Goal: Information Seeking & Learning: Compare options

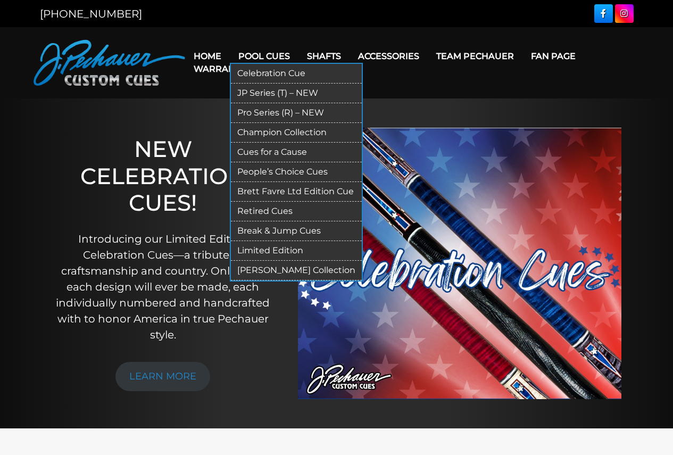
click at [266, 205] on link "Retired Cues" at bounding box center [296, 212] width 131 height 20
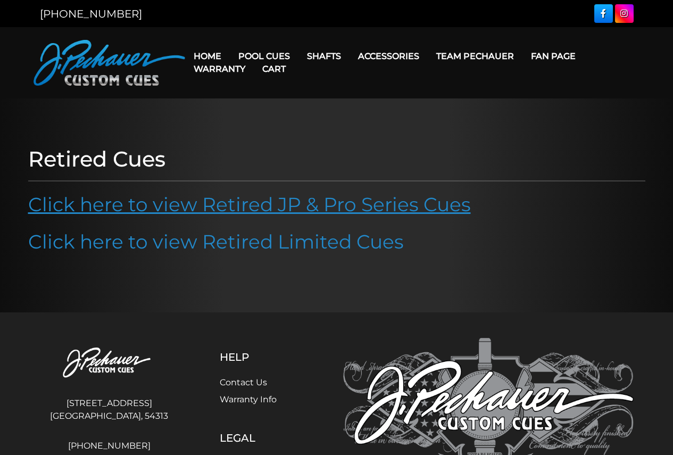
click at [266, 208] on link "Click here to view Retired JP & Pro Series Cues" at bounding box center [249, 204] width 442 height 23
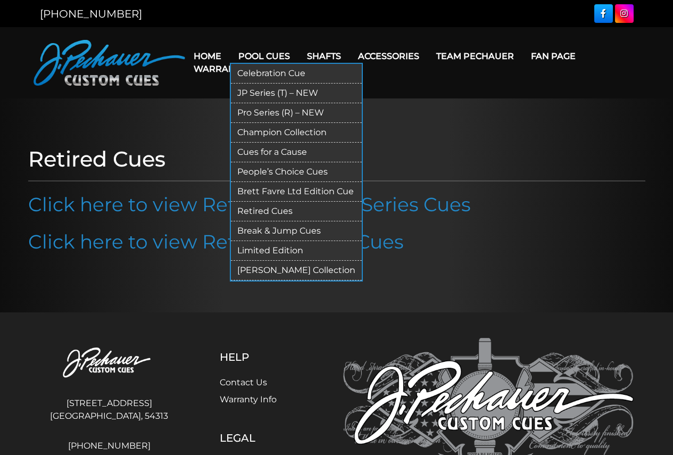
click at [277, 248] on link "Limited Edition" at bounding box center [296, 251] width 131 height 20
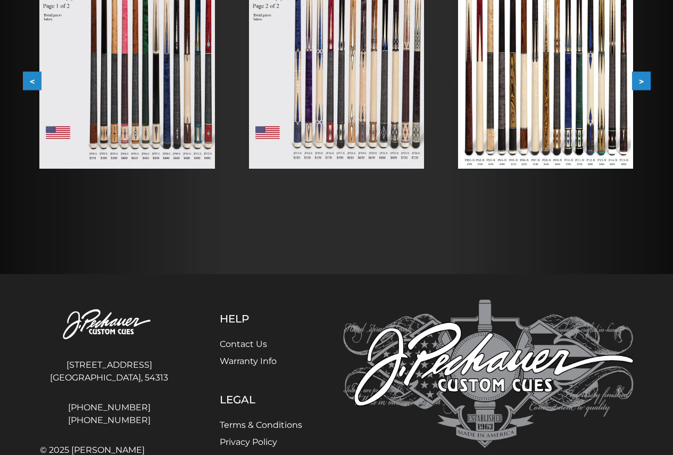
scroll to position [174, 0]
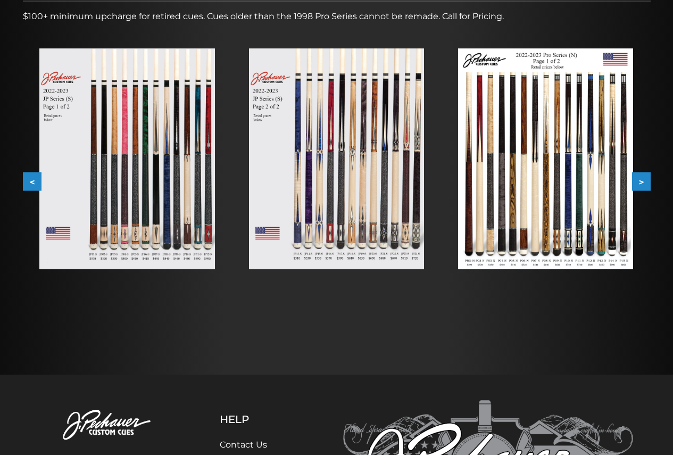
click at [361, 191] on img at bounding box center [336, 158] width 175 height 221
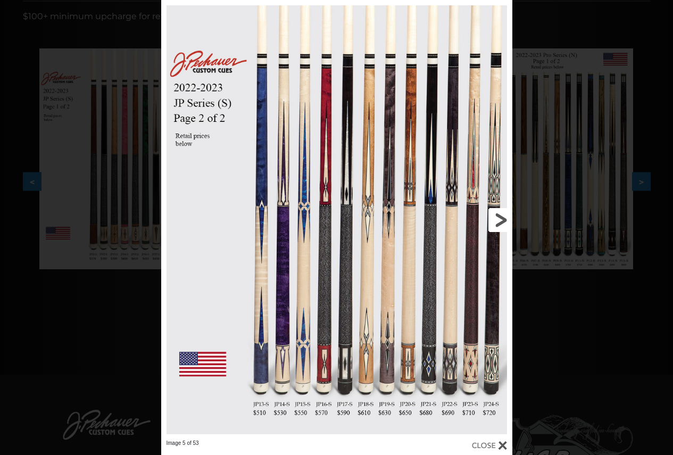
click at [508, 221] on link at bounding box center [433, 219] width 158 height 439
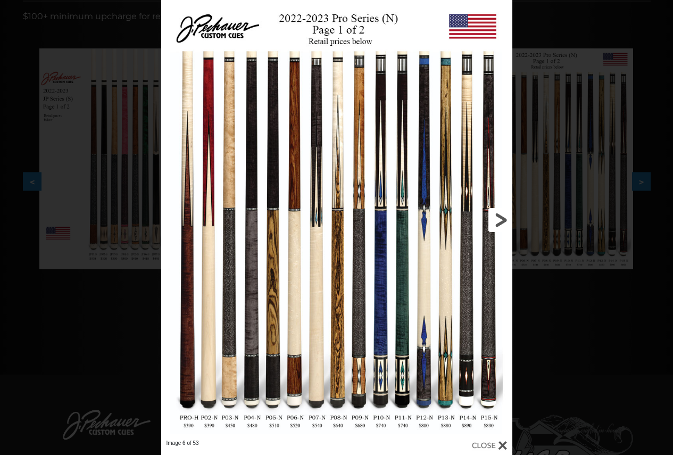
click at [500, 219] on link at bounding box center [433, 219] width 158 height 439
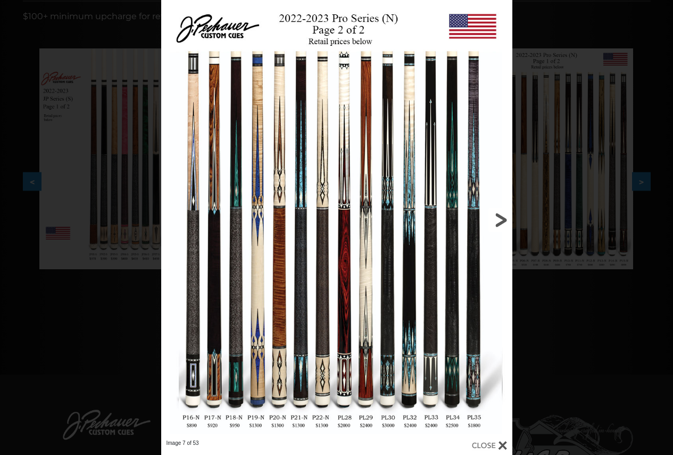
click at [500, 219] on link at bounding box center [433, 219] width 158 height 439
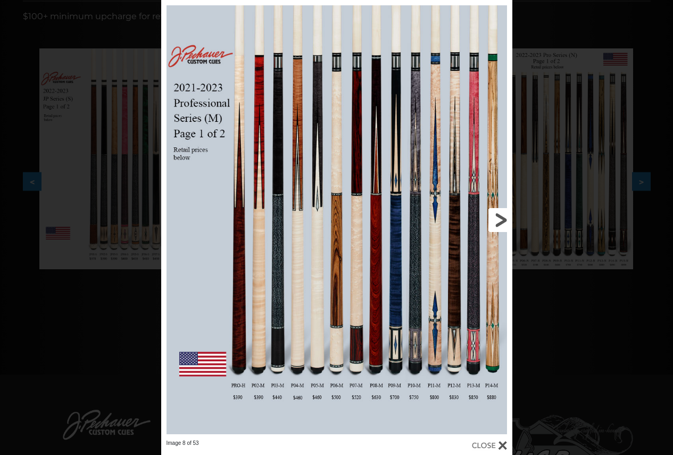
click at [500, 219] on link at bounding box center [433, 219] width 158 height 439
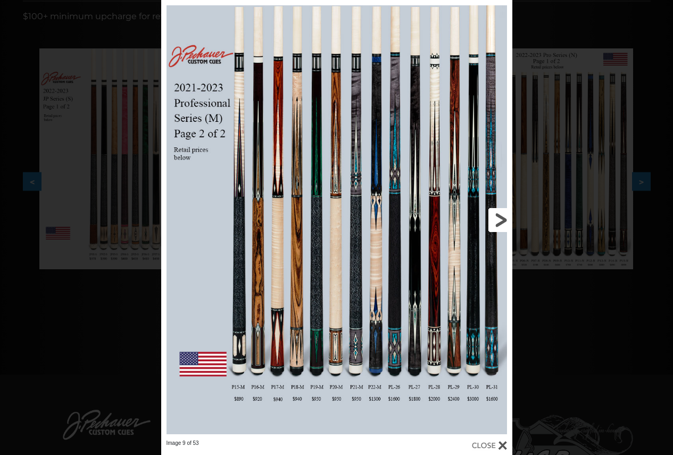
click at [500, 219] on link at bounding box center [433, 219] width 158 height 439
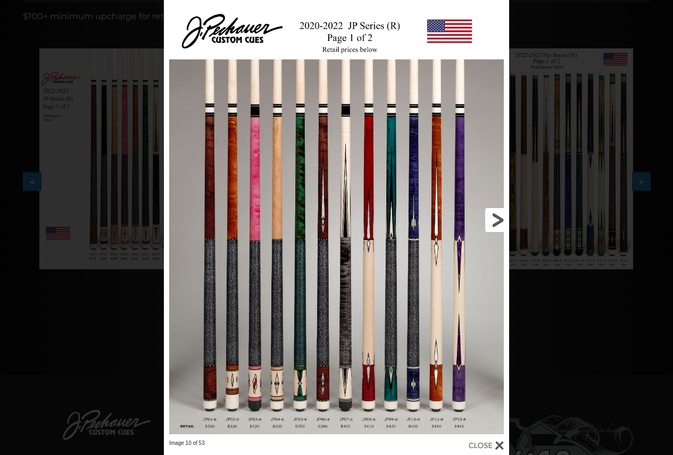
click at [500, 219] on link at bounding box center [431, 219] width 155 height 439
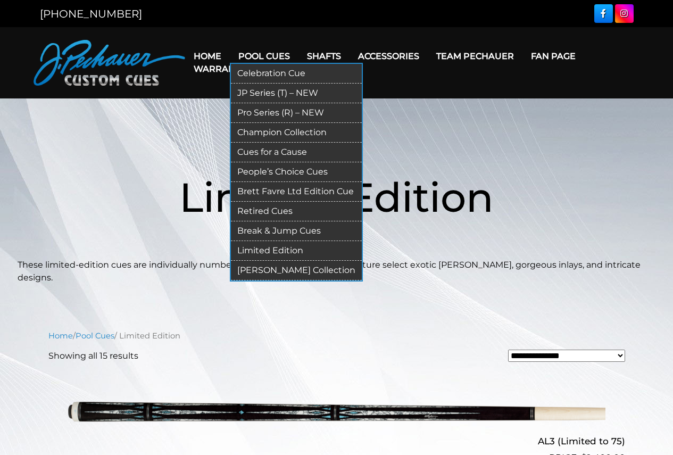
click at [278, 273] on link "[PERSON_NAME] Collection" at bounding box center [296, 271] width 131 height 20
click at [282, 170] on link "People’s Choice Cues" at bounding box center [296, 172] width 131 height 20
click at [272, 111] on link "Pro Series (R) – NEW" at bounding box center [296, 113] width 131 height 20
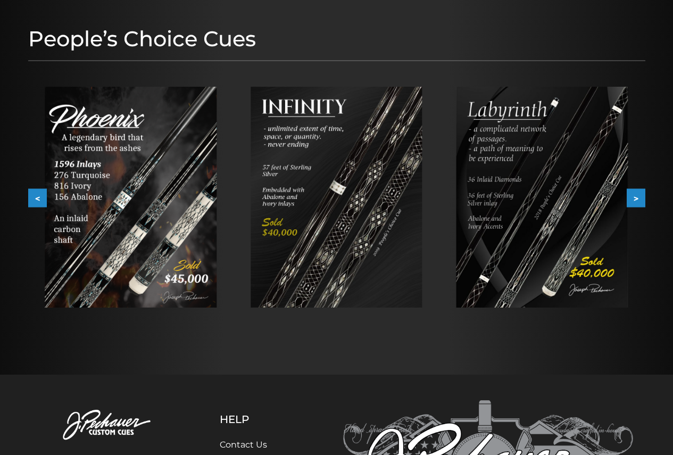
scroll to position [118, 0]
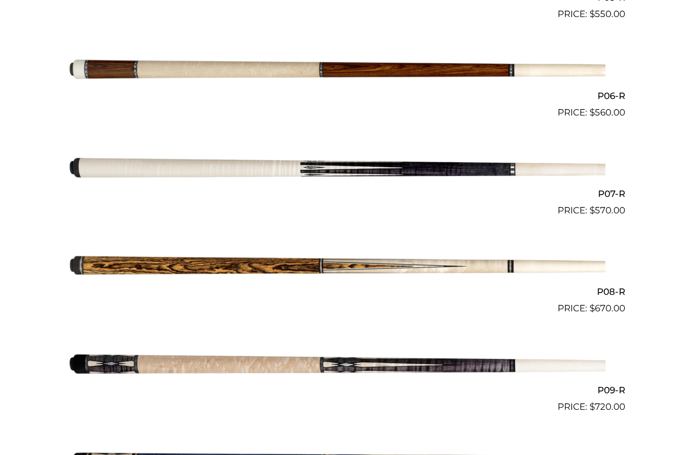
scroll to position [819, 0]
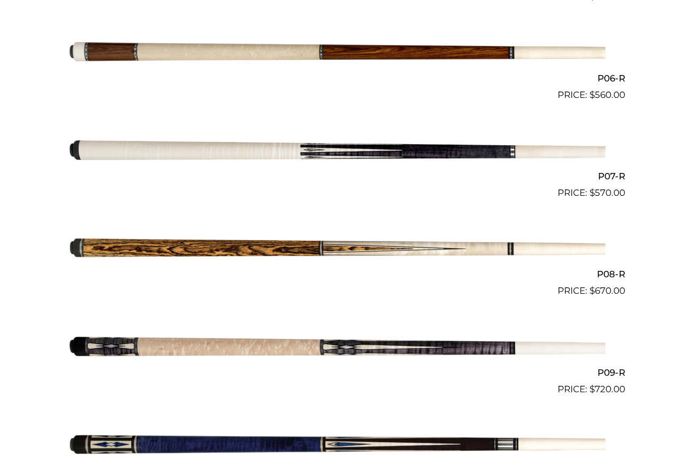
click at [407, 235] on img at bounding box center [336, 248] width 537 height 89
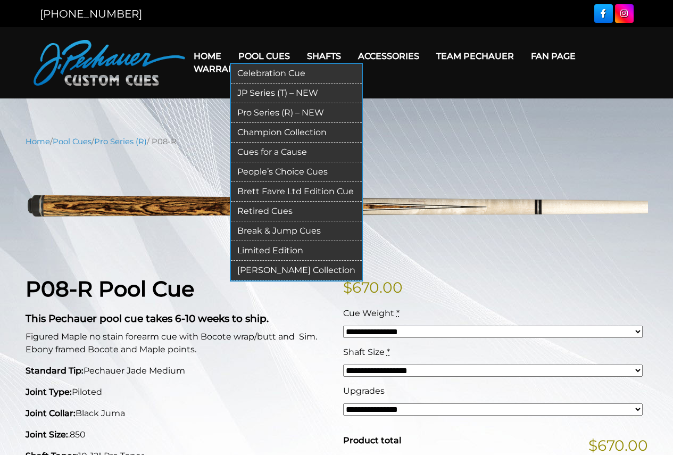
click at [279, 88] on link "JP Series (T) – NEW" at bounding box center [296, 93] width 131 height 20
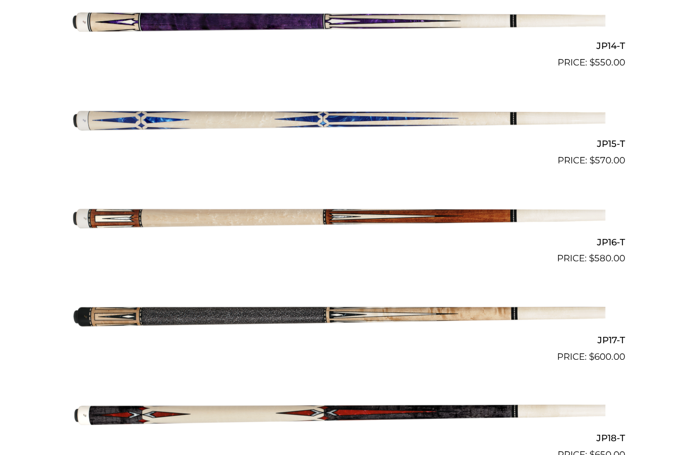
scroll to position [1640, 0]
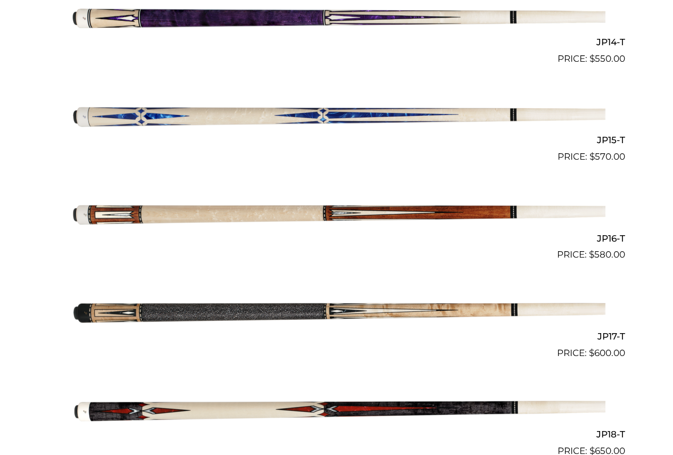
click at [430, 206] on img at bounding box center [336, 212] width 537 height 89
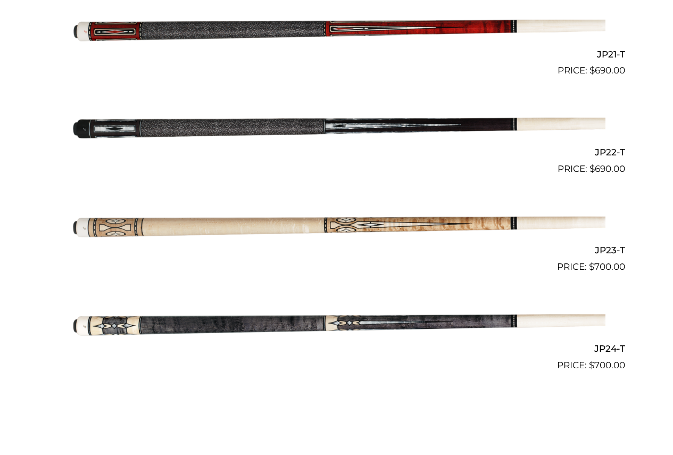
scroll to position [2318, 0]
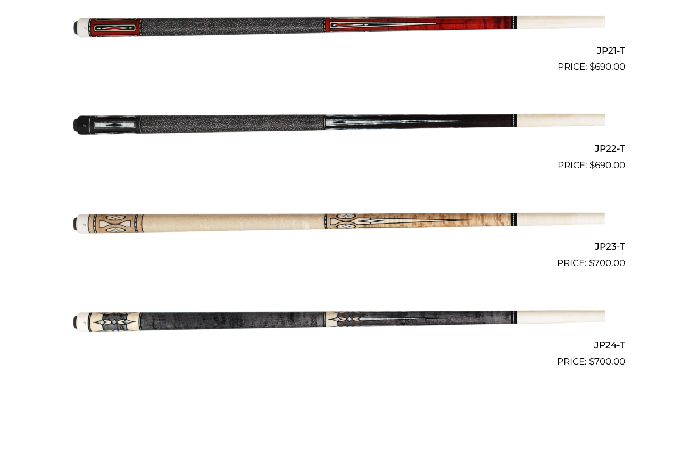
click at [361, 221] on img at bounding box center [336, 221] width 537 height 89
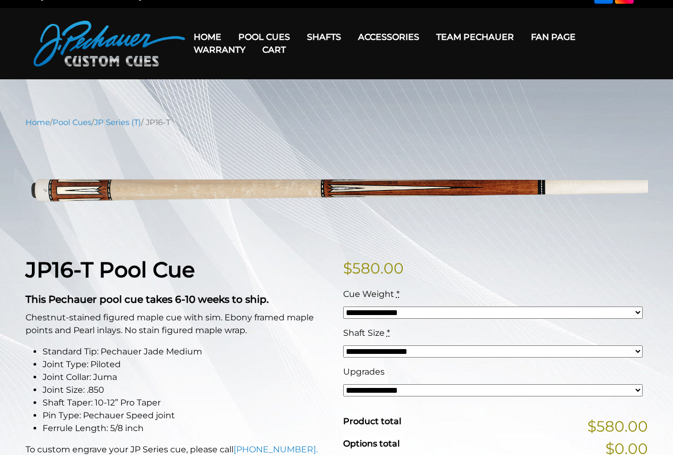
scroll to position [61, 0]
